Goal: Information Seeking & Learning: Learn about a topic

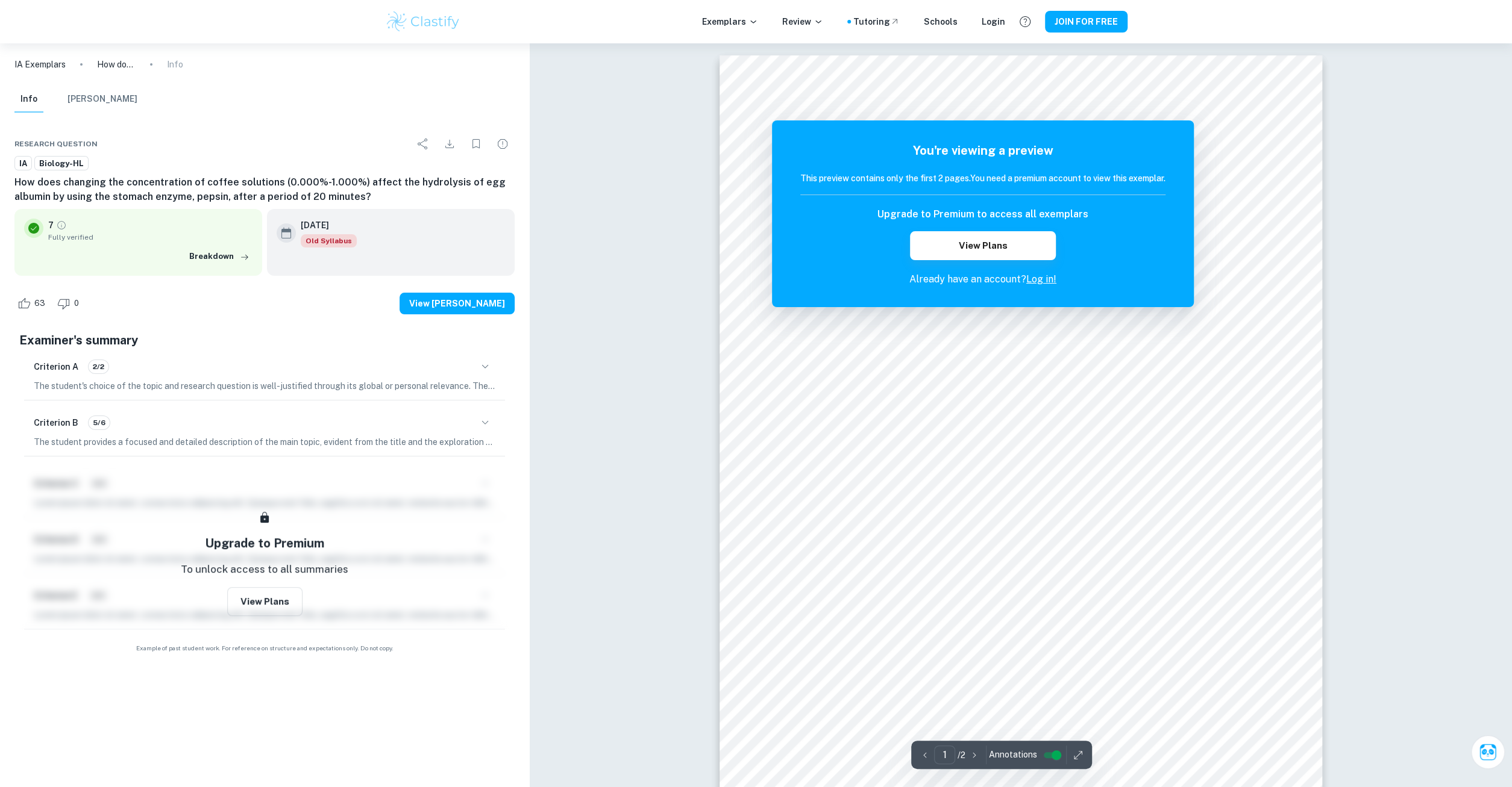
click at [1043, 282] on link "Log in!" at bounding box center [1041, 279] width 30 height 12
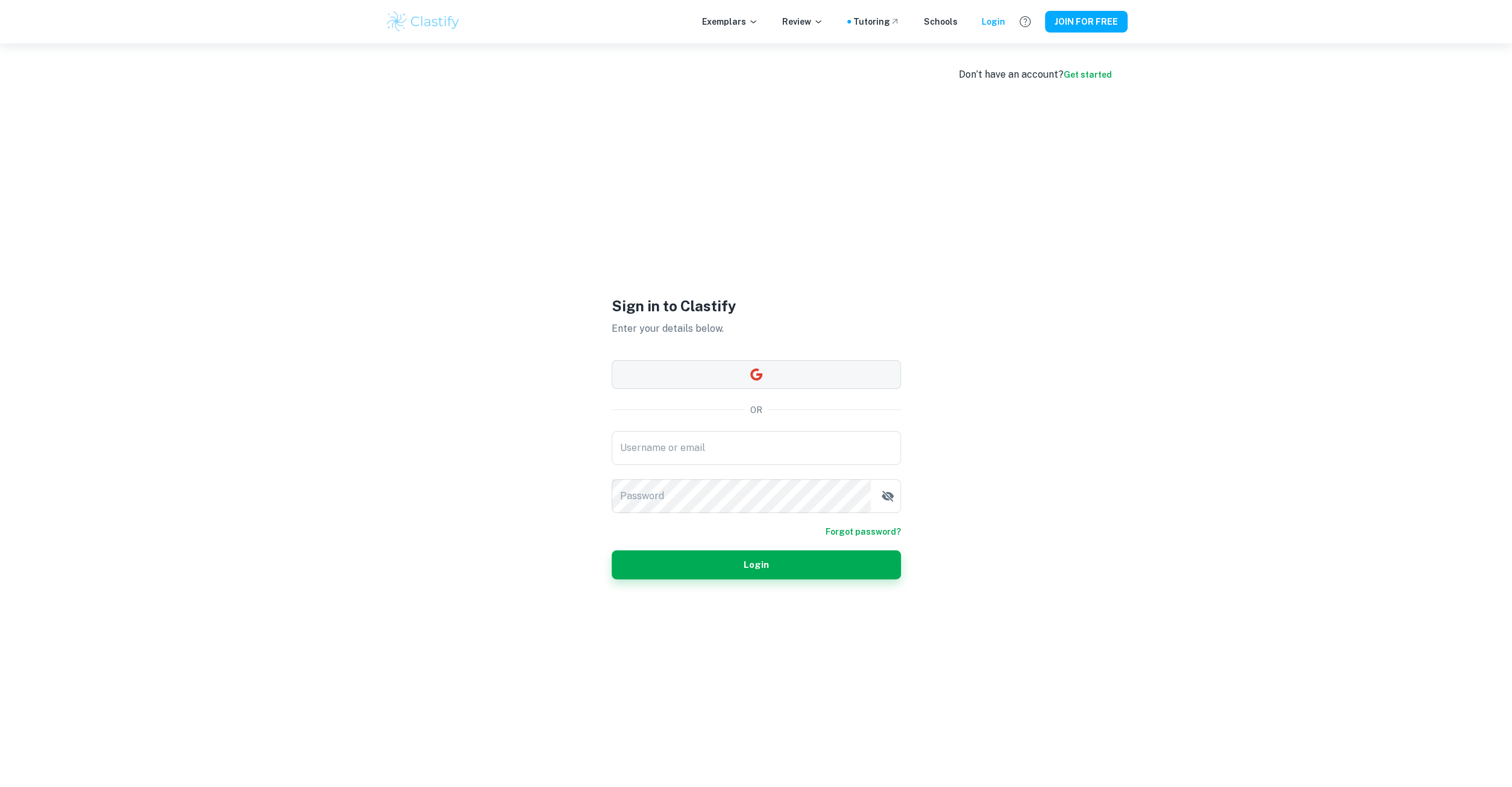
click at [773, 370] on button "button" at bounding box center [756, 374] width 289 height 29
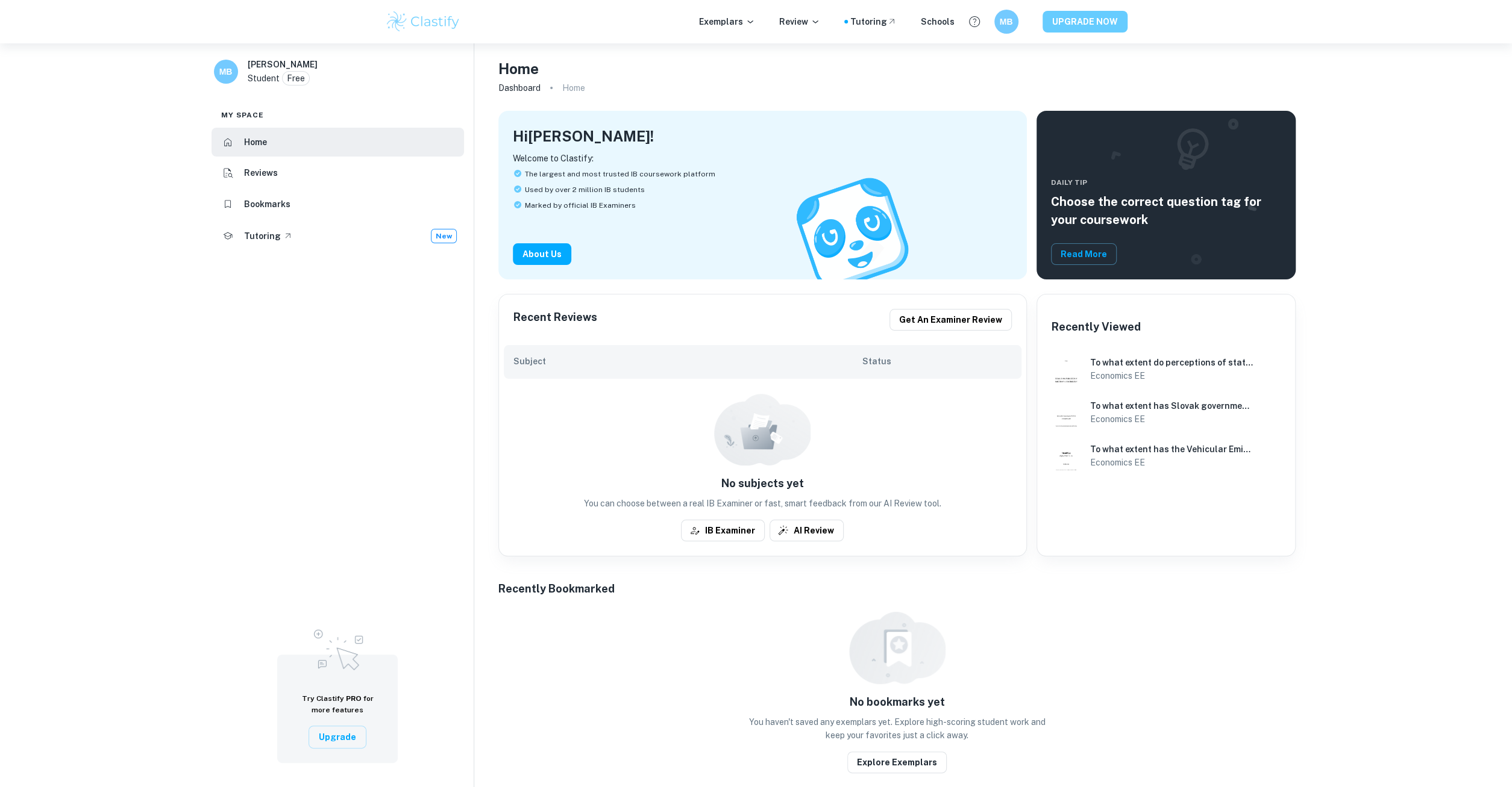
click at [1097, 16] on button "UPGRADE NOW" at bounding box center [1085, 21] width 85 height 21
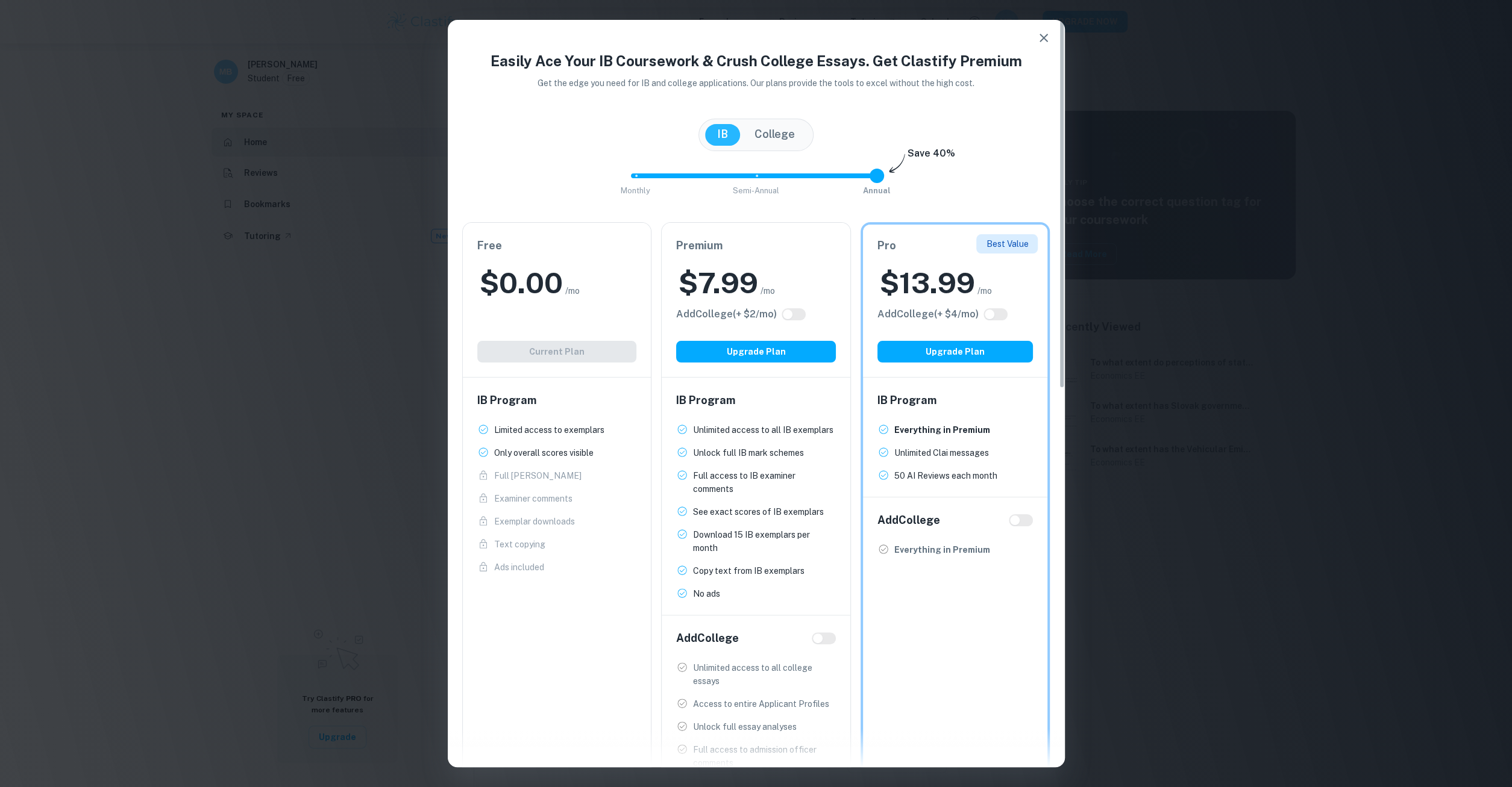
click at [526, 343] on div "Free $ 0.00 /mo Add College (+ $ 2 /mo) Current Plan" at bounding box center [557, 300] width 189 height 154
click at [1042, 35] on icon "button" at bounding box center [1044, 38] width 15 height 15
